Goal: Task Accomplishment & Management: Manage account settings

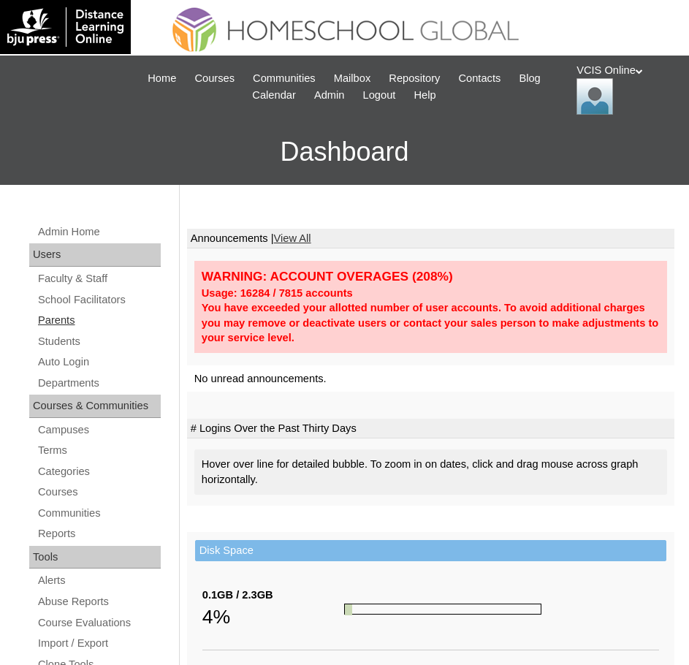
click at [56, 321] on link "Parents" at bounding box center [99, 320] width 124 height 18
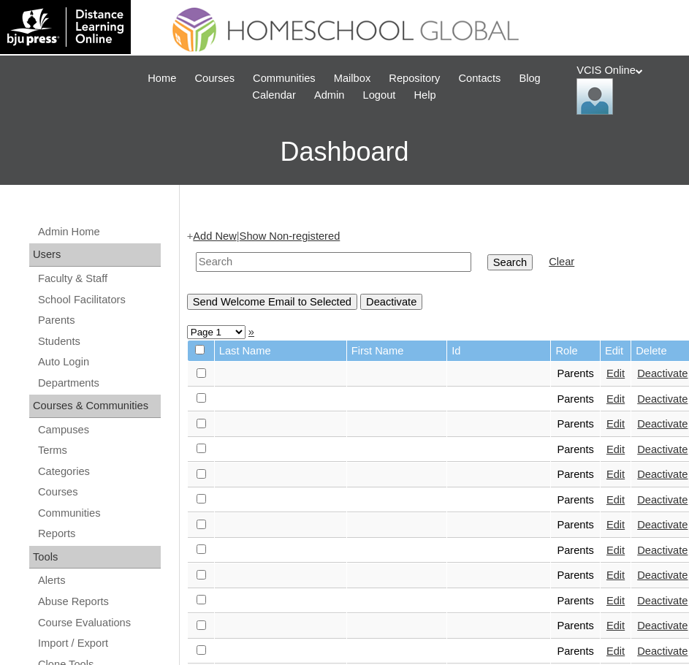
click at [264, 258] on input "text" at bounding box center [333, 262] width 275 height 20
paste input "VCIS002-G6C-PA2025"
type input "VCIS002-G6C-PA2025"
click at [487, 261] on input "Search" at bounding box center [509, 262] width 45 height 16
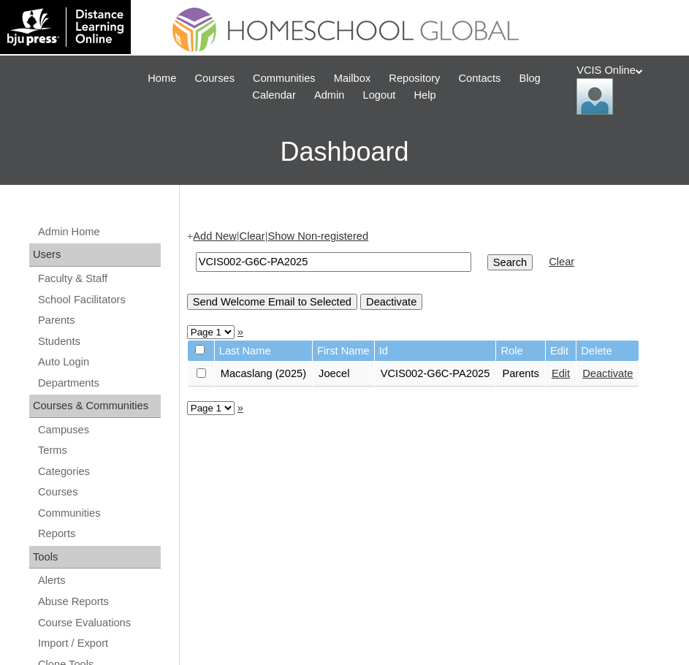
click at [554, 375] on link "Edit" at bounding box center [561, 373] width 18 height 12
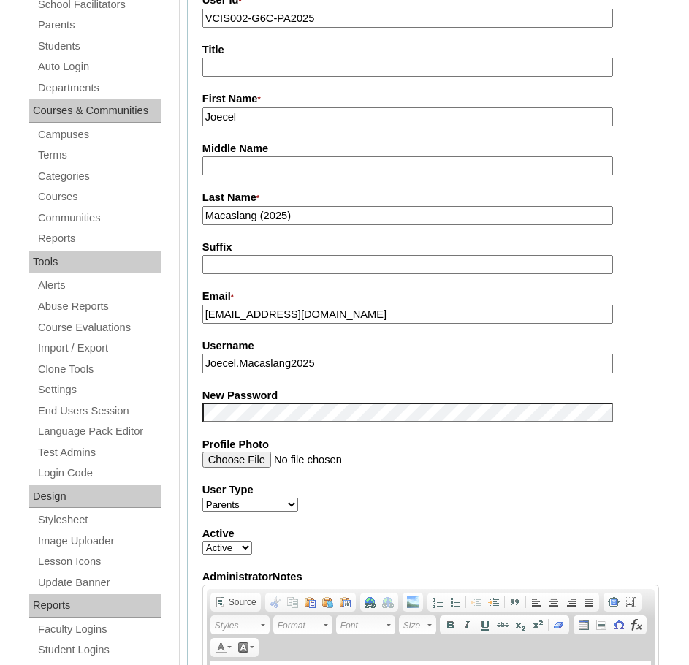
scroll to position [341, 0]
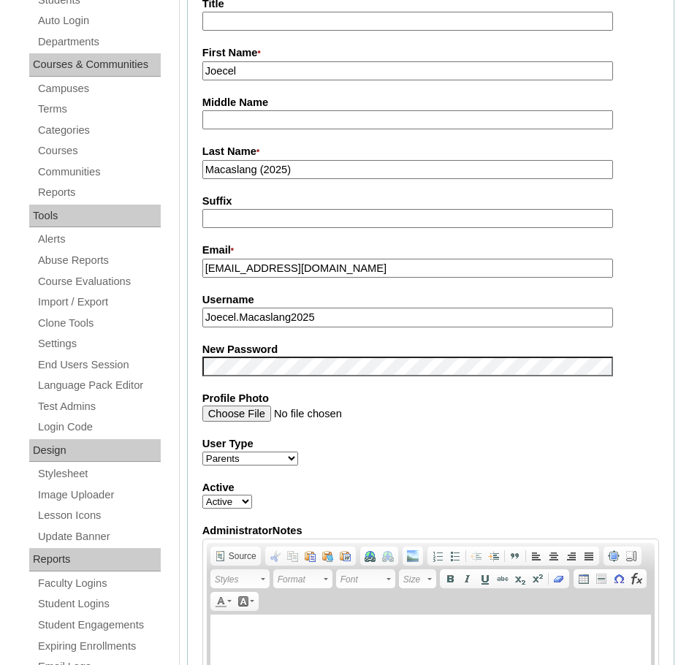
click at [617, 465] on div "User Type Faculty Staff Student Parents School Facilitators" at bounding box center [430, 450] width 457 height 29
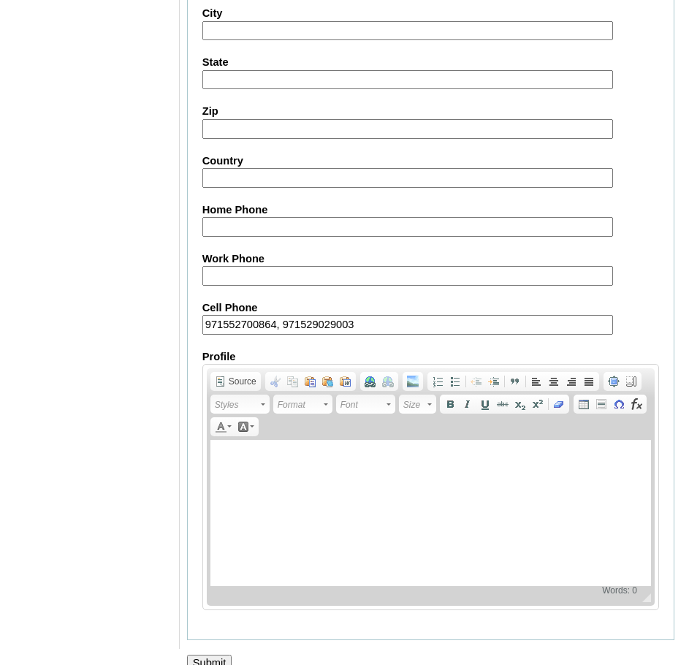
scroll to position [1317, 0]
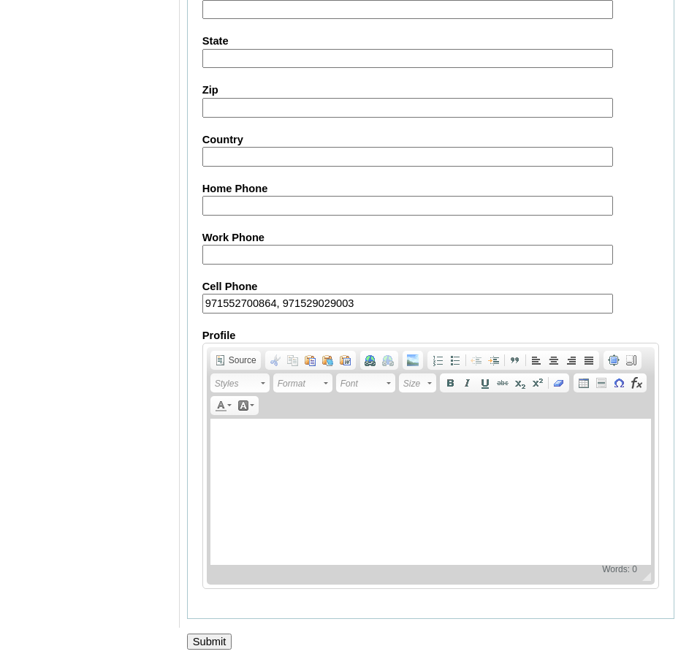
click at [219, 639] on input "Submit" at bounding box center [209, 641] width 45 height 16
